Goal: Task Accomplishment & Management: Manage account settings

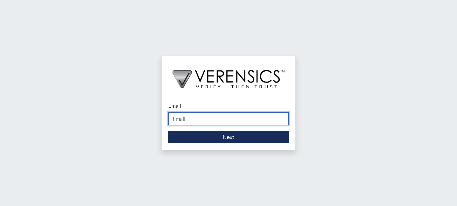
click at [179, 120] on input "Email" at bounding box center [228, 118] width 121 height 13
type input "[PERSON_NAME][EMAIL_ADDRESS][PERSON_NAME][DOMAIN_NAME]"
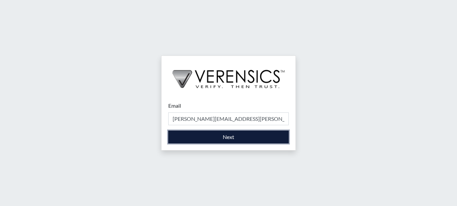
click at [238, 137] on button "Next" at bounding box center [228, 137] width 121 height 13
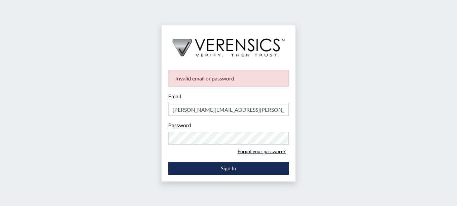
click at [268, 150] on link "Forgot your password?" at bounding box center [262, 151] width 54 height 10
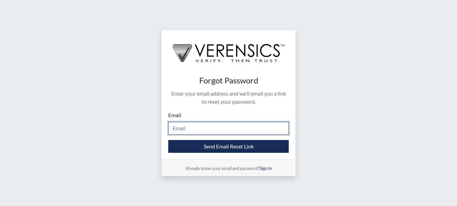
click at [194, 127] on input "Email" at bounding box center [228, 128] width 121 height 13
type input "[PERSON_NAME][EMAIL_ADDRESS][PERSON_NAME][DOMAIN_NAME]"
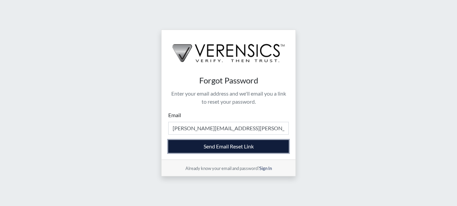
click at [230, 143] on button "Send Email Reset Link" at bounding box center [228, 146] width 121 height 13
